Goal: Task Accomplishment & Management: Use online tool/utility

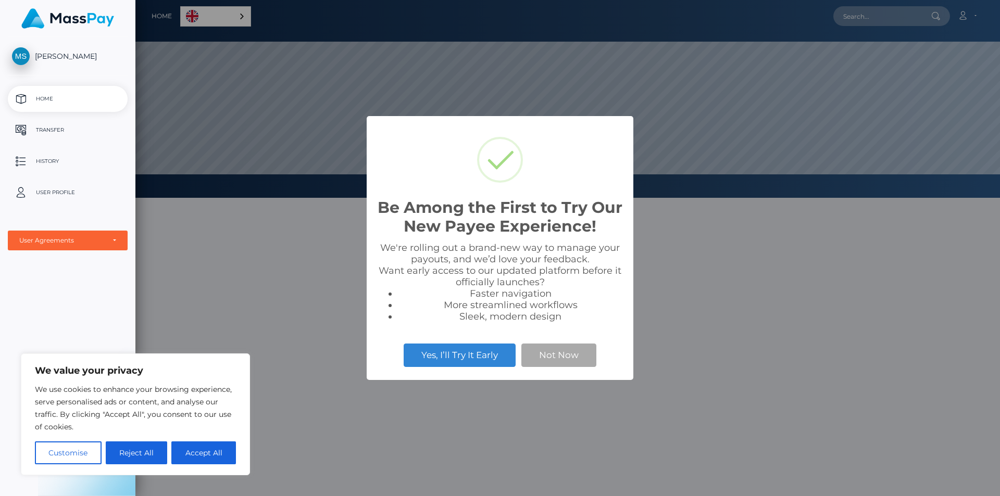
scroll to position [198, 865]
click at [582, 355] on button "Not Now" at bounding box center [558, 355] width 75 height 23
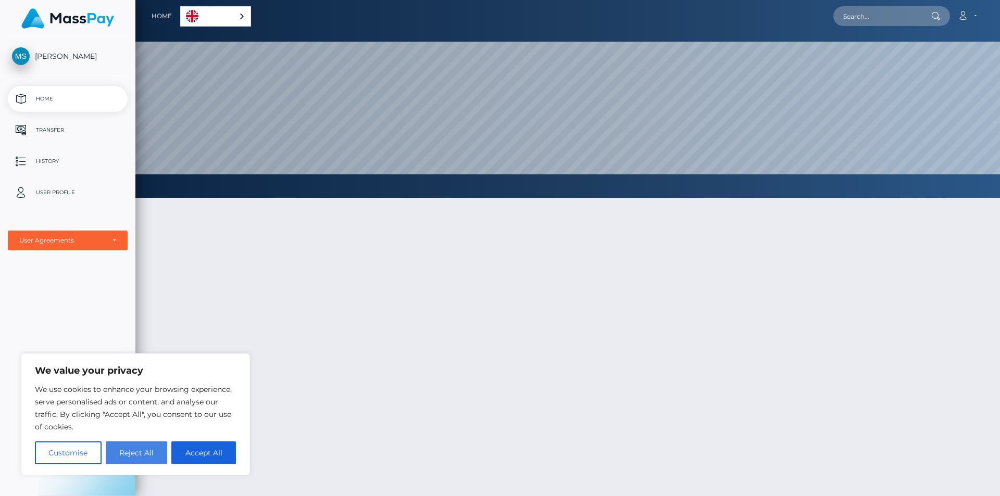
click at [131, 456] on button "Reject All" at bounding box center [137, 453] width 62 height 23
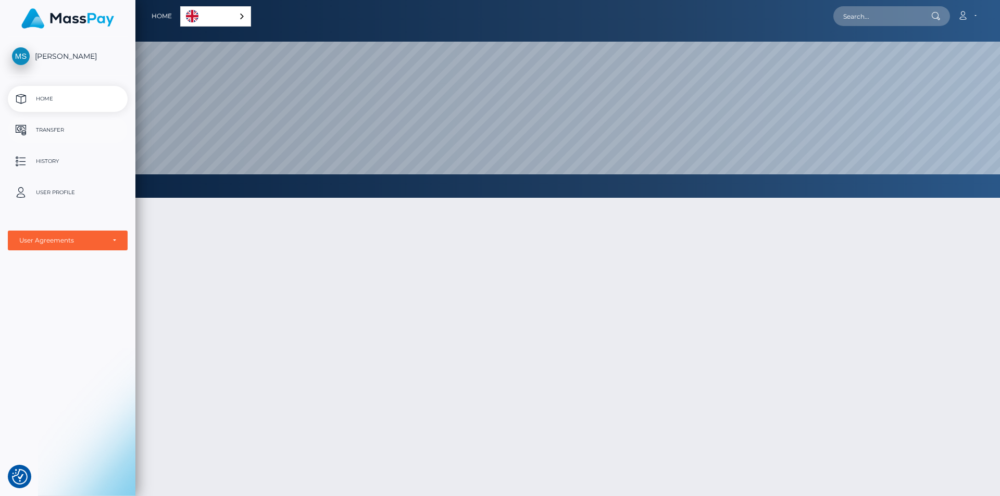
click at [72, 123] on p "Transfer" at bounding box center [67, 130] width 111 height 16
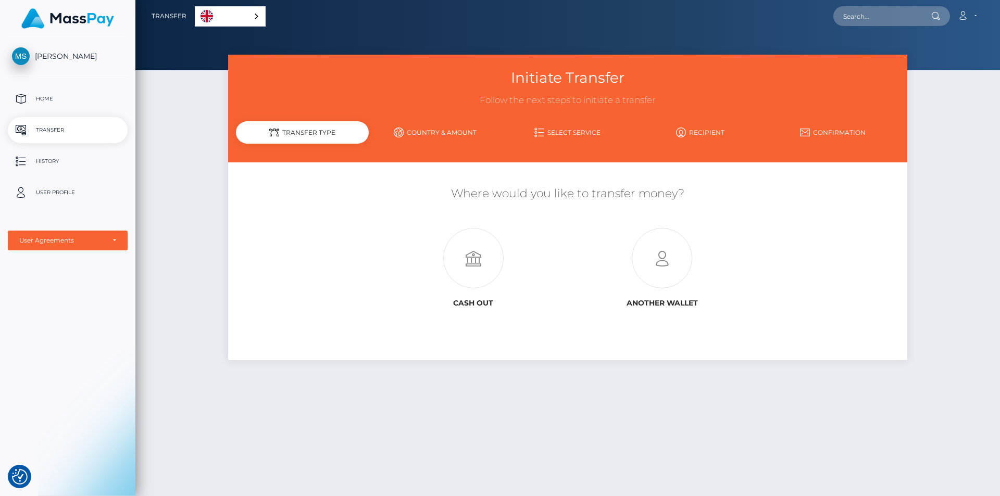
click at [448, 133] on link "Country & Amount" at bounding box center [435, 132] width 133 height 18
click at [483, 263] on icon at bounding box center [473, 259] width 189 height 60
click at [476, 272] on icon at bounding box center [473, 259] width 189 height 60
click at [549, 129] on link "Select Service" at bounding box center [568, 132] width 133 height 18
click at [563, 129] on link "Select Service" at bounding box center [568, 132] width 133 height 18
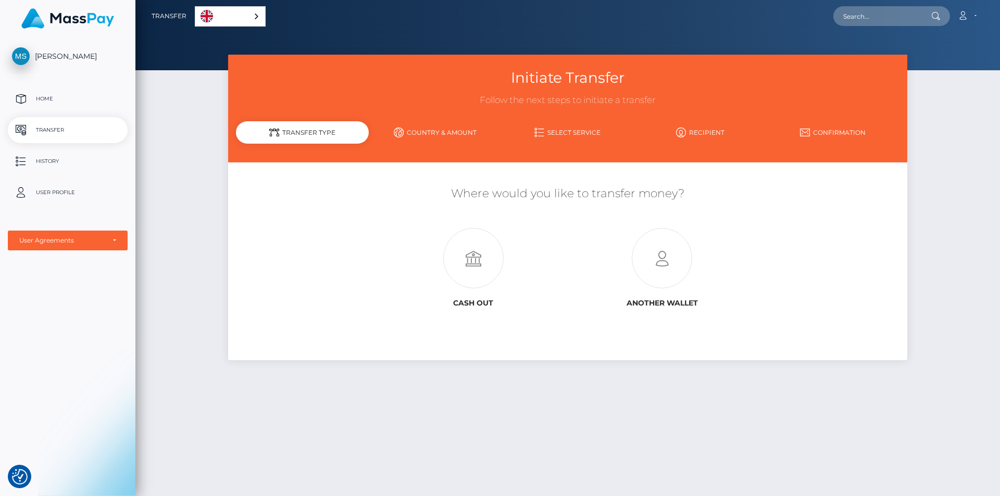
click at [445, 128] on link "Country & Amount" at bounding box center [435, 132] width 133 height 18
click at [21, 98] on p "Home" at bounding box center [67, 99] width 111 height 16
